Goal: Task Accomplishment & Management: Manage account settings

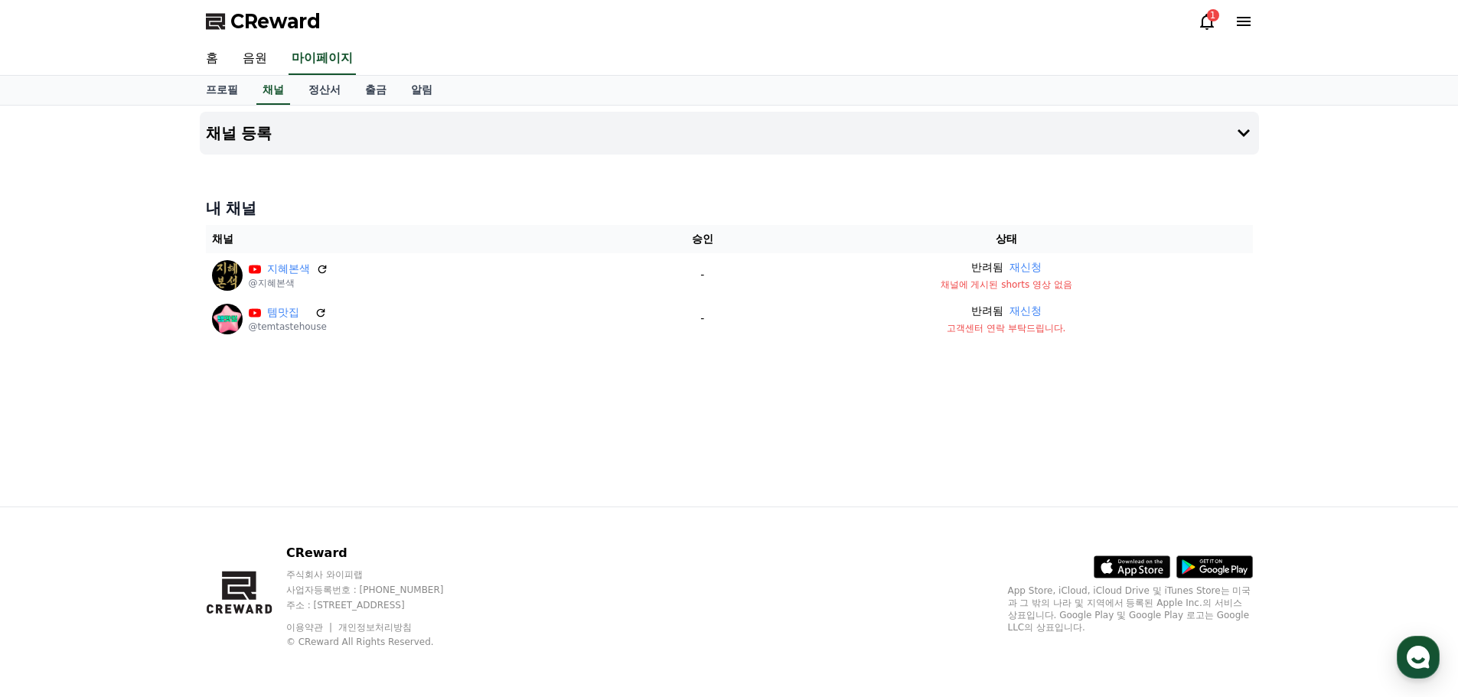
click at [1250, 25] on icon at bounding box center [1244, 21] width 14 height 9
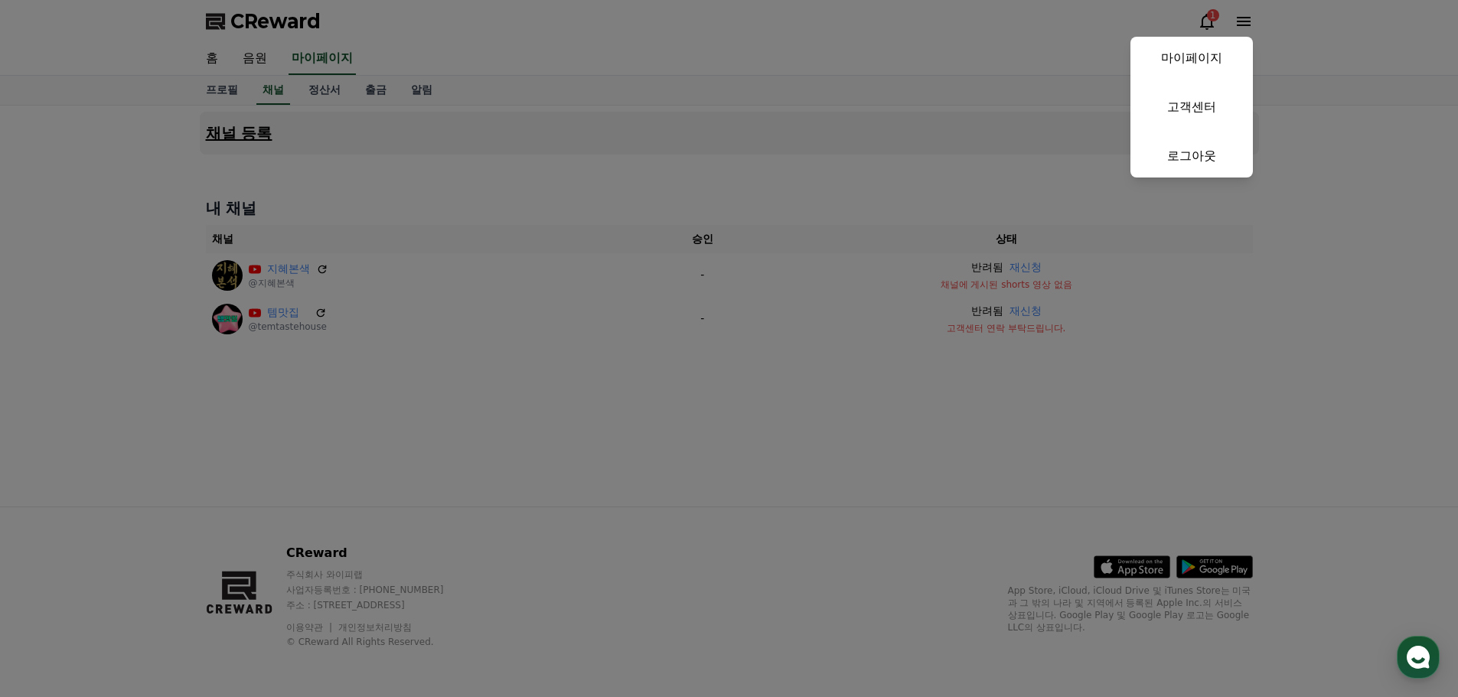
click at [1200, 116] on link "고객센터" at bounding box center [1192, 107] width 122 height 43
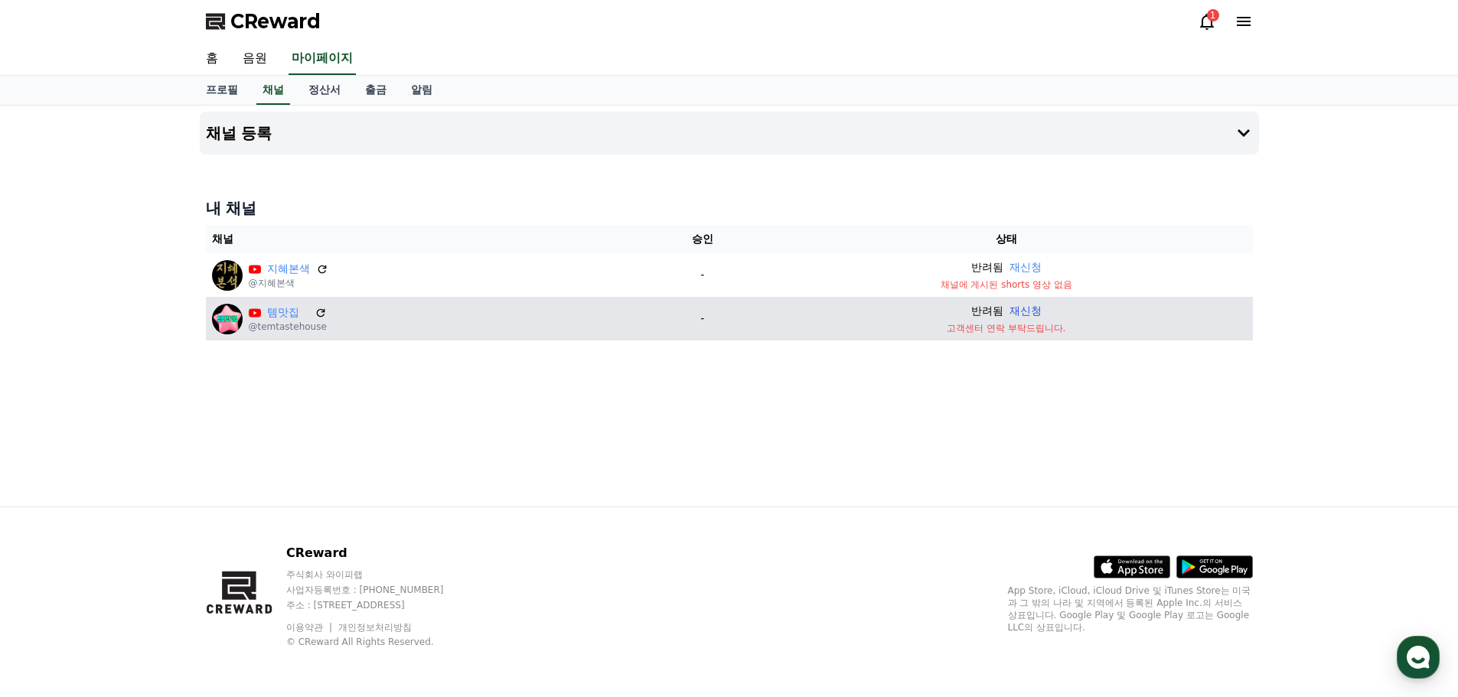
click at [1033, 309] on button "재신청" at bounding box center [1026, 311] width 32 height 16
